Goal: Find specific page/section: Find specific page/section

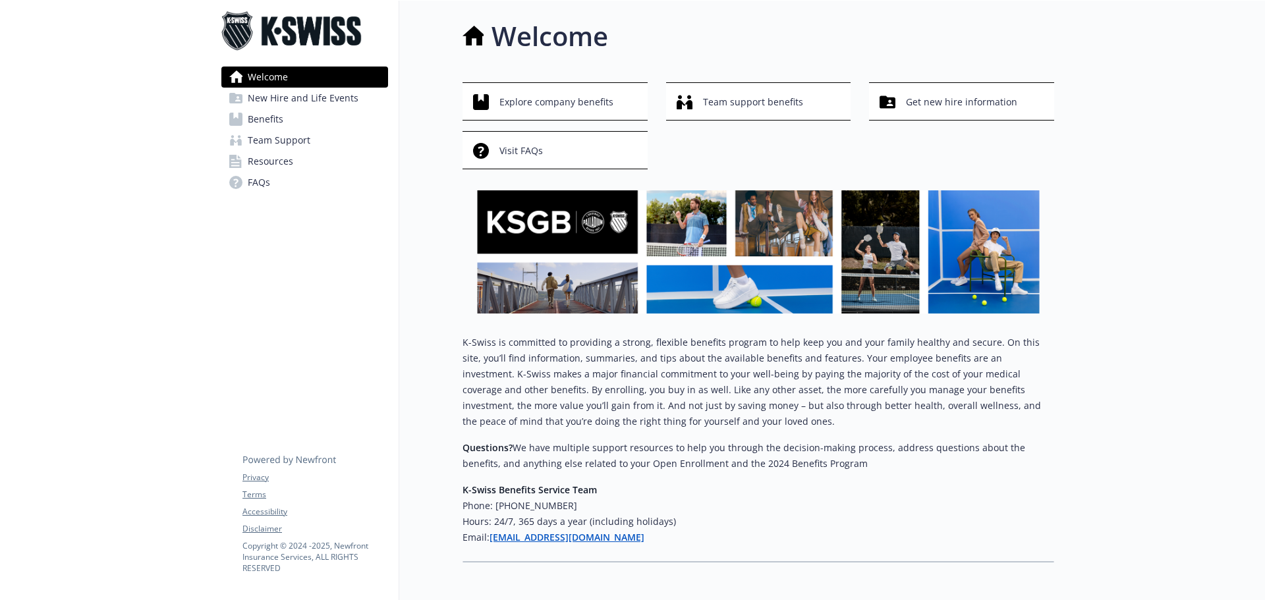
click at [253, 117] on span "Benefits" at bounding box center [266, 119] width 36 height 21
